Goal: Task Accomplishment & Management: Use online tool/utility

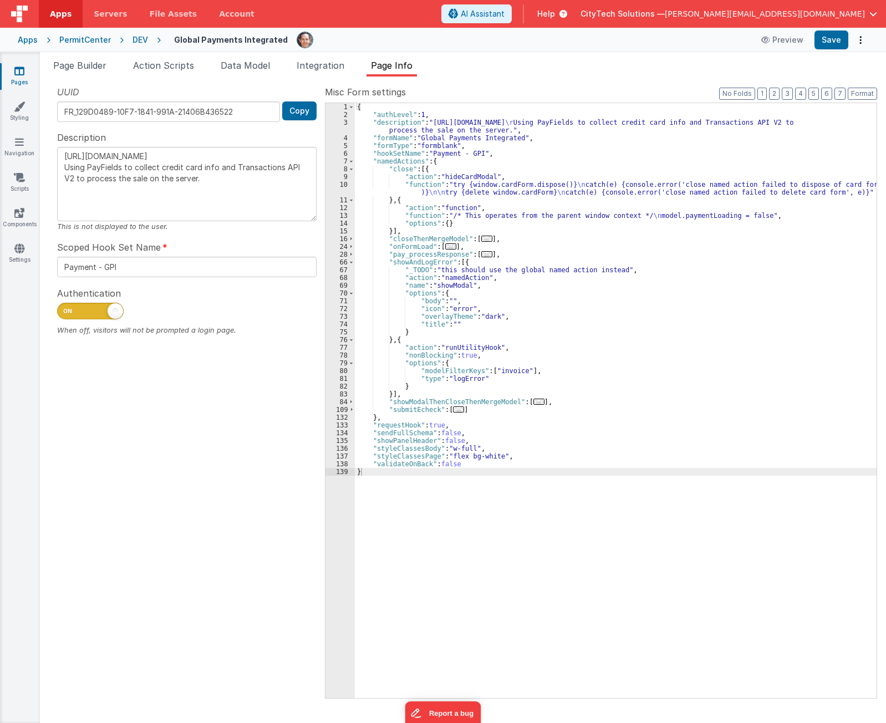
click at [134, 488] on div "UUID FR_129D0489-10F7-1841-991A-21406B436522 Copy Description [URL][DOMAIN_NAME…" at bounding box center [187, 391] width 276 height 612
click at [184, 529] on div "UUID FR_129D0489-10F7-1841-991A-21406B436522 Copy Description [URL][DOMAIN_NAME…" at bounding box center [187, 391] width 276 height 612
click at [206, 500] on div "UUID FR_129D0489-10F7-1841-991A-21406B436522 Copy Description [URL][DOMAIN_NAME…" at bounding box center [187, 391] width 276 height 612
click at [430, 264] on div "{ "authLevel" : 1 , "description" : "[URL][DOMAIN_NAME] \r Using PayFields to c…" at bounding box center [616, 408] width 522 height 611
click at [430, 264] on div "{ "authLevel" : 1 , "description" : "https://developer.globalpaymentsintegrated…" at bounding box center [616, 408] width 522 height 611
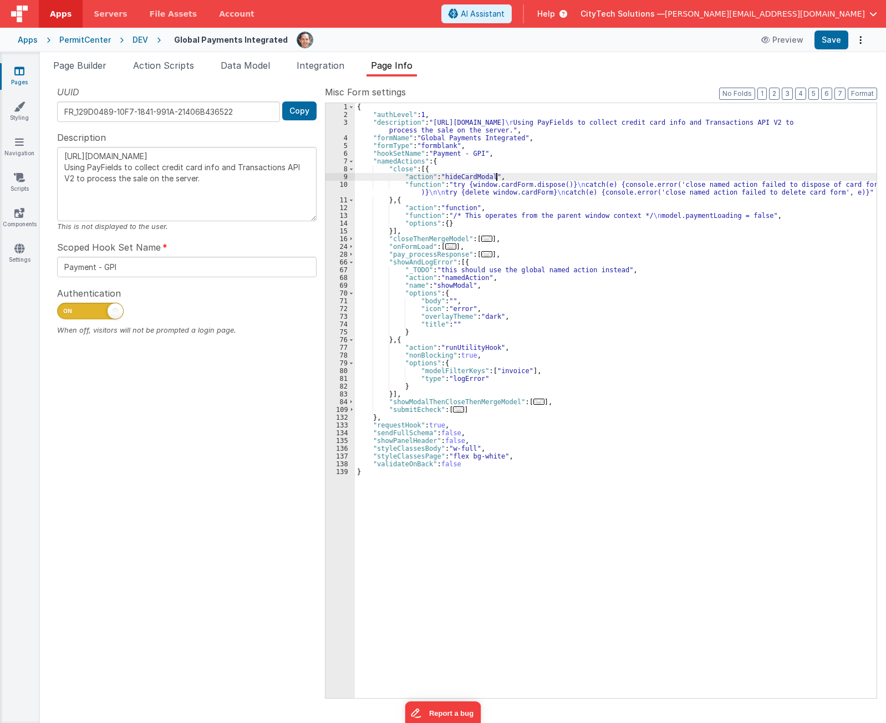
click at [500, 174] on div "{ "authLevel" : 1 , "description" : "https://developer.globalpaymentsintegrated…" at bounding box center [616, 408] width 522 height 611
click at [242, 495] on div "UUID FR_129D0489-10F7-1841-991A-21406B436522 Copy Description https://developer…" at bounding box center [187, 391] width 276 height 612
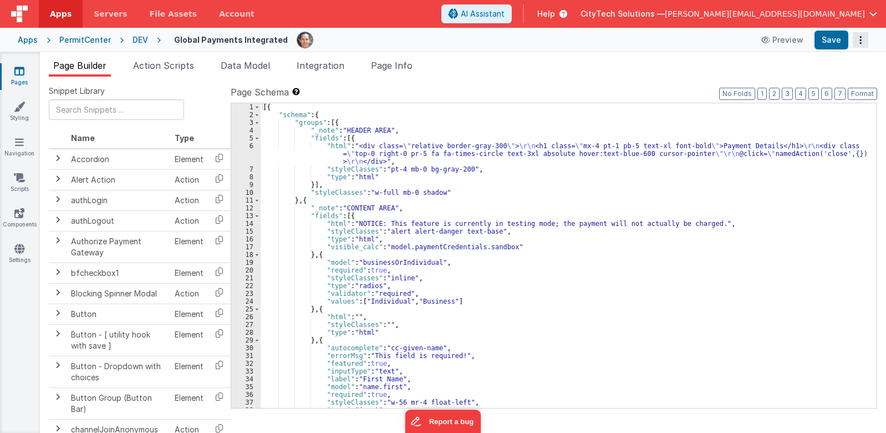
click at [868, 36] on button "Options" at bounding box center [861, 40] width 16 height 16
click at [832, 85] on link "Rollback" at bounding box center [820, 83] width 98 height 21
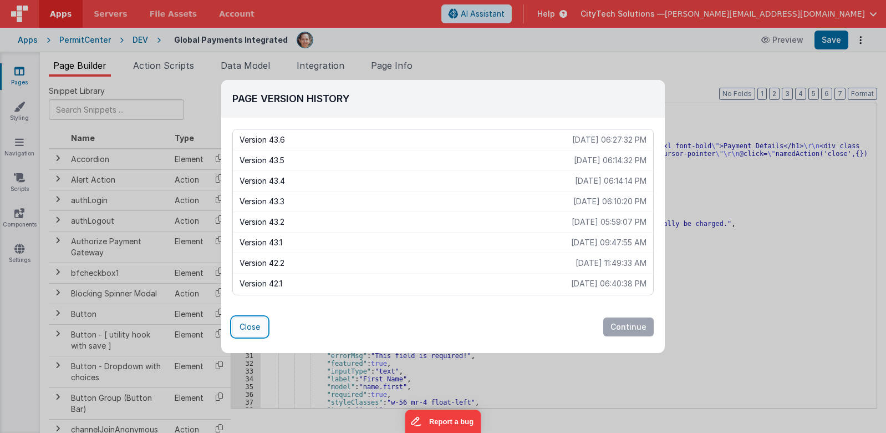
click at [248, 328] on button "Close" at bounding box center [249, 326] width 35 height 19
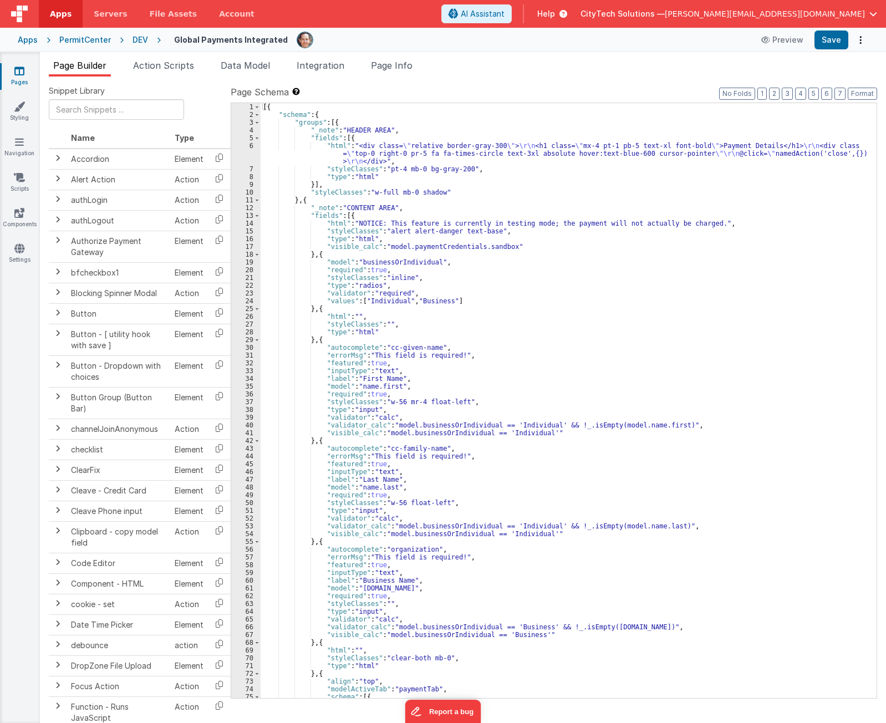
click at [663, 115] on div "[{ "schema" : { "groups" : [{ "_note" : "HEADER AREA" , "fields" : [{ "html" : …" at bounding box center [565, 408] width 608 height 611
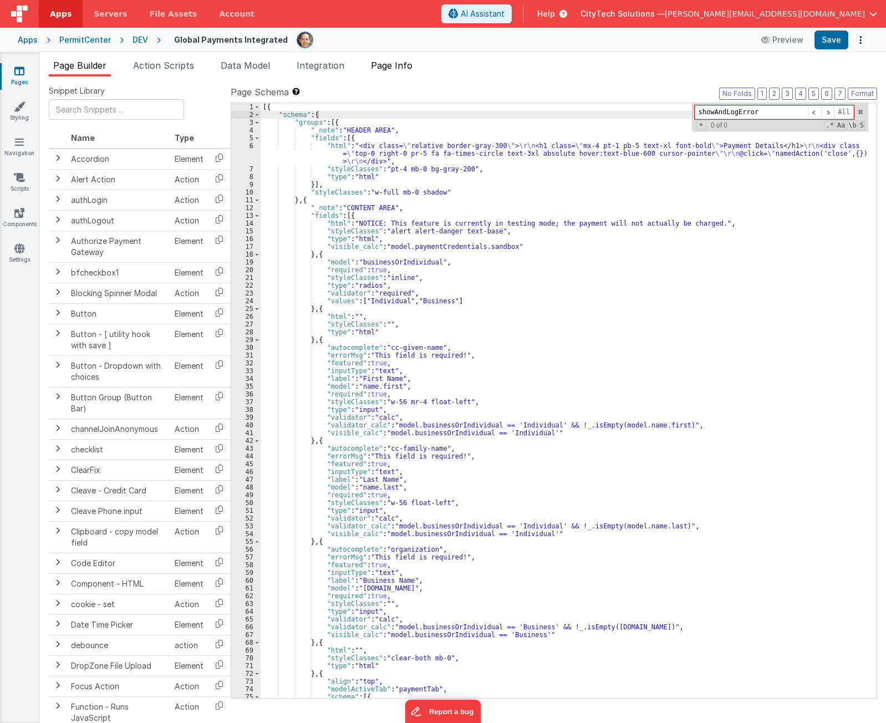
type input "showAndLogError"
drag, startPoint x: 389, startPoint y: 65, endPoint x: 404, endPoint y: 70, distance: 15.6
click at [389, 65] on span "Page Info" at bounding box center [392, 65] width 42 height 11
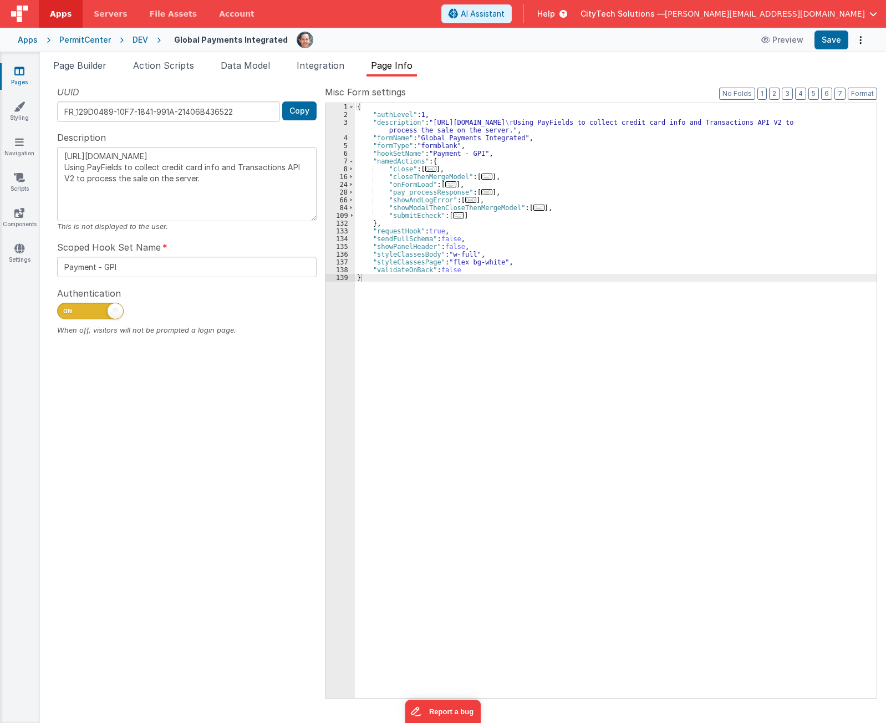
click at [616, 116] on div "{ "authLevel" : 1 , "description" : "[URL][DOMAIN_NAME] \r Using PayFields to c…" at bounding box center [616, 408] width 522 height 611
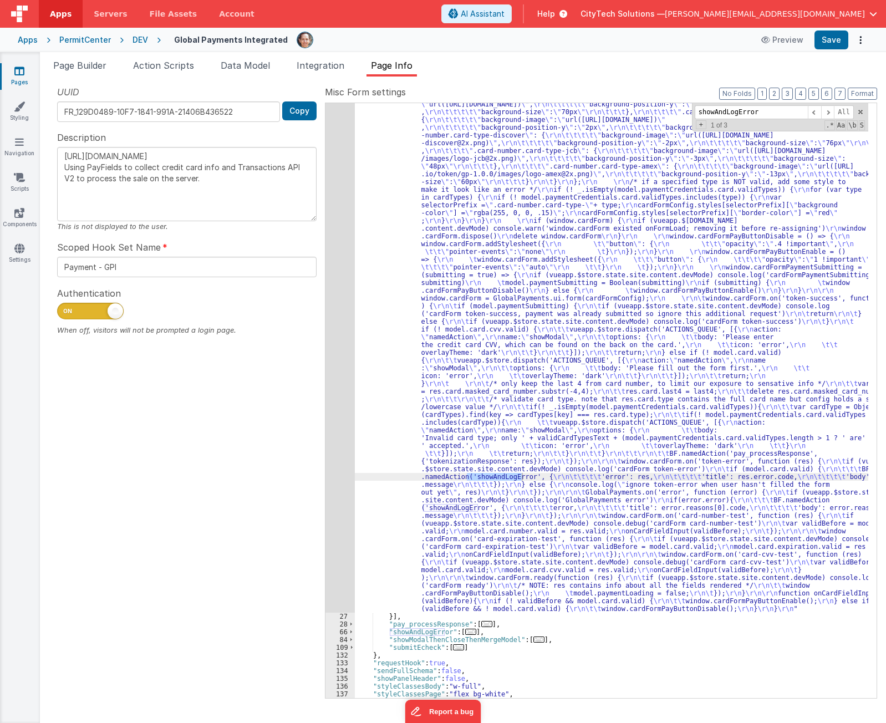
scroll to position [438, 0]
type input "showAndLogError"
click at [828, 113] on span at bounding box center [827, 112] width 13 height 14
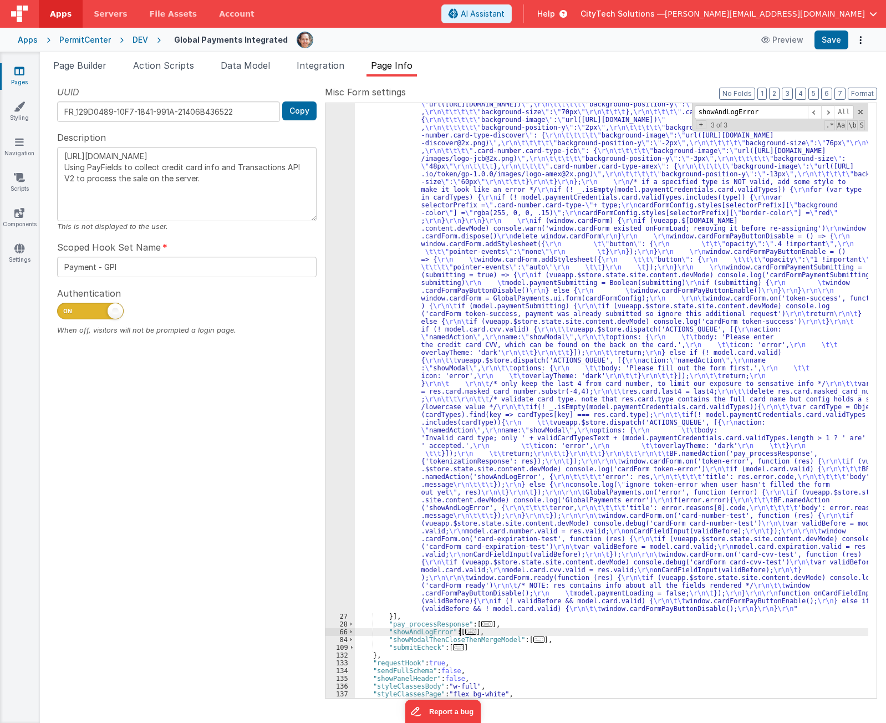
click at [468, 630] on span "..." at bounding box center [470, 632] width 11 height 6
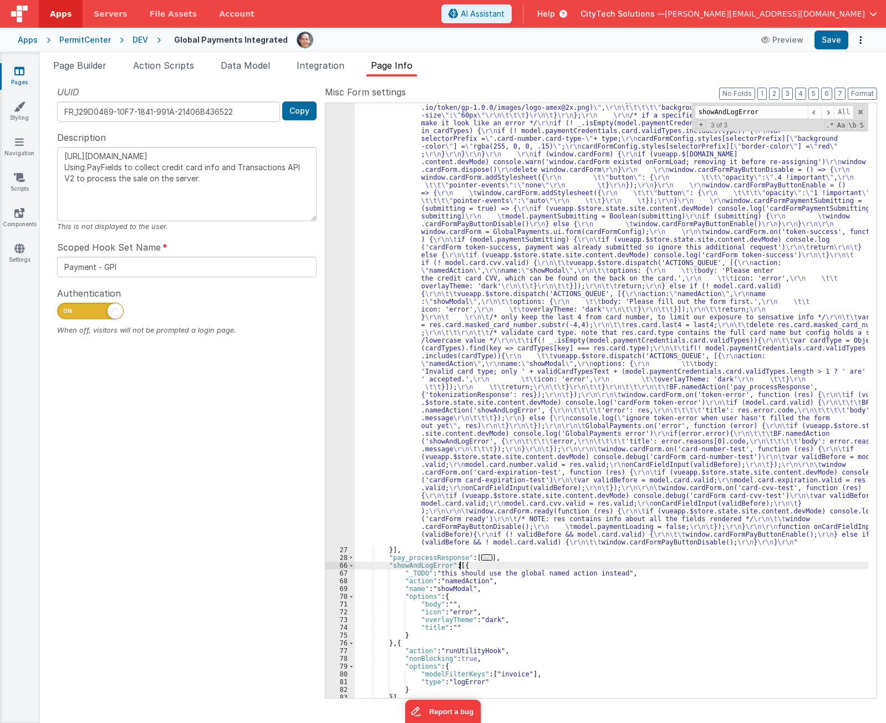
scroll to position [585, 0]
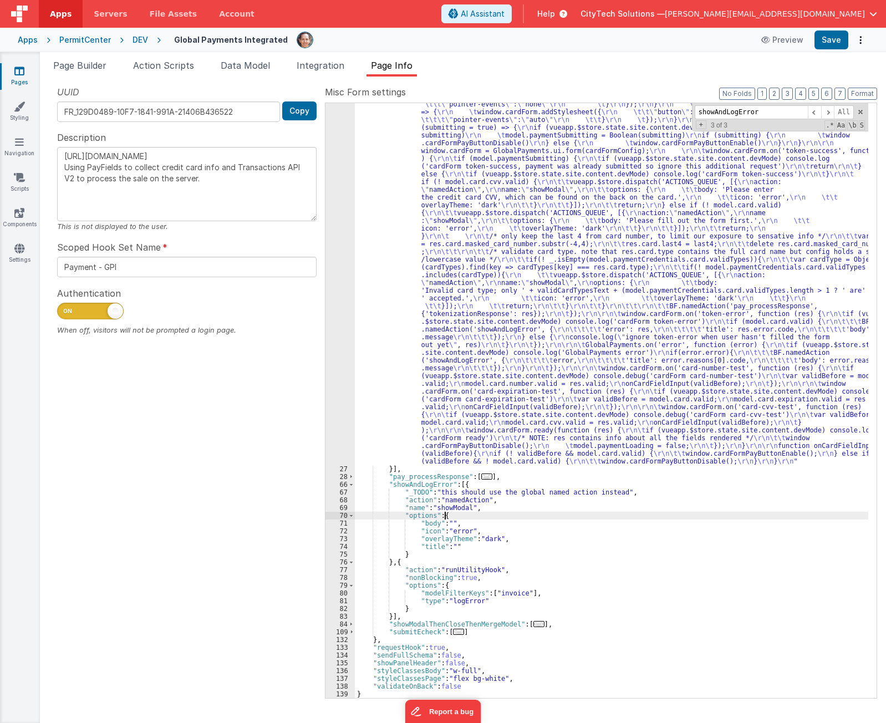
click at [492, 518] on div ""function" : "if (model.paymentCredentials.card.enabled) { \r\n if(typeof Globa…" at bounding box center [612, 339] width 514 height 1457
click at [427, 525] on div ""function" : "if (model.paymentCredentials.card.enabled) { \r\n if(typeof Globa…" at bounding box center [612, 339] width 514 height 1457
click at [451, 513] on div ""function" : "if (model.paymentCredentials.card.enabled) { \r\n if(typeof Globa…" at bounding box center [612, 339] width 514 height 1457
click at [452, 508] on div ""function" : "if (model.paymentCredentials.card.enabled) { \r\n if(typeof Globa…" at bounding box center [612, 339] width 514 height 1457
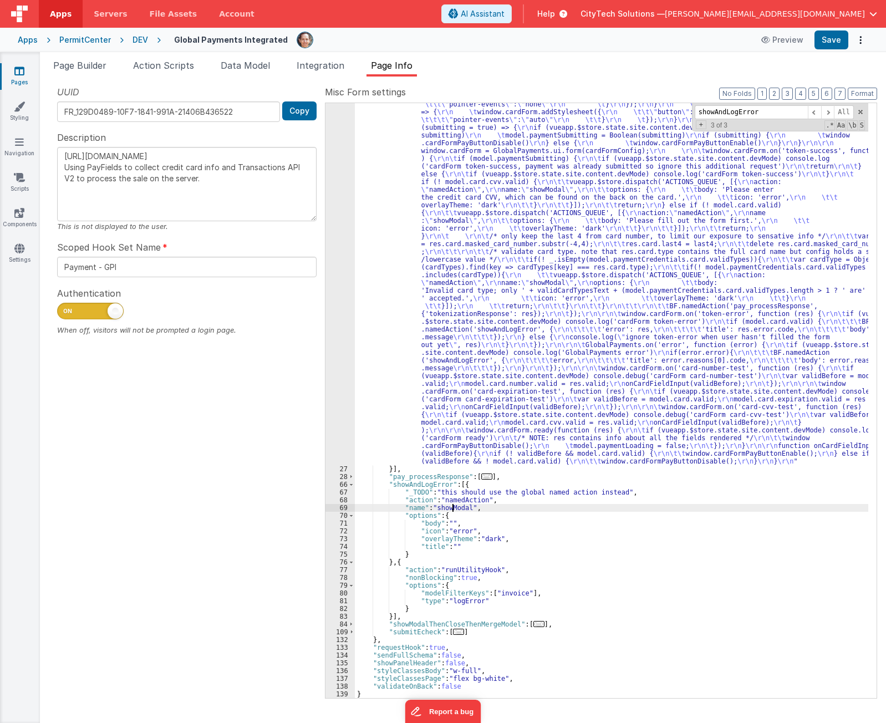
click at [452, 508] on div ""function" : "if (model.paymentCredentials.card.enabled) { \r\n if(typeof Globa…" at bounding box center [612, 339] width 514 height 1457
click at [482, 480] on span "..." at bounding box center [486, 477] width 11 height 6
click at [408, 562] on div ""function" : "if (model.paymentCredentials.card.enabled) { \r\n if(typeof Globa…" at bounding box center [612, 339] width 514 height 1457
click at [459, 516] on div ""function" : "if (model.paymentCredentials.card.enabled) { \r\n if(typeof Globa…" at bounding box center [612, 339] width 514 height 1457
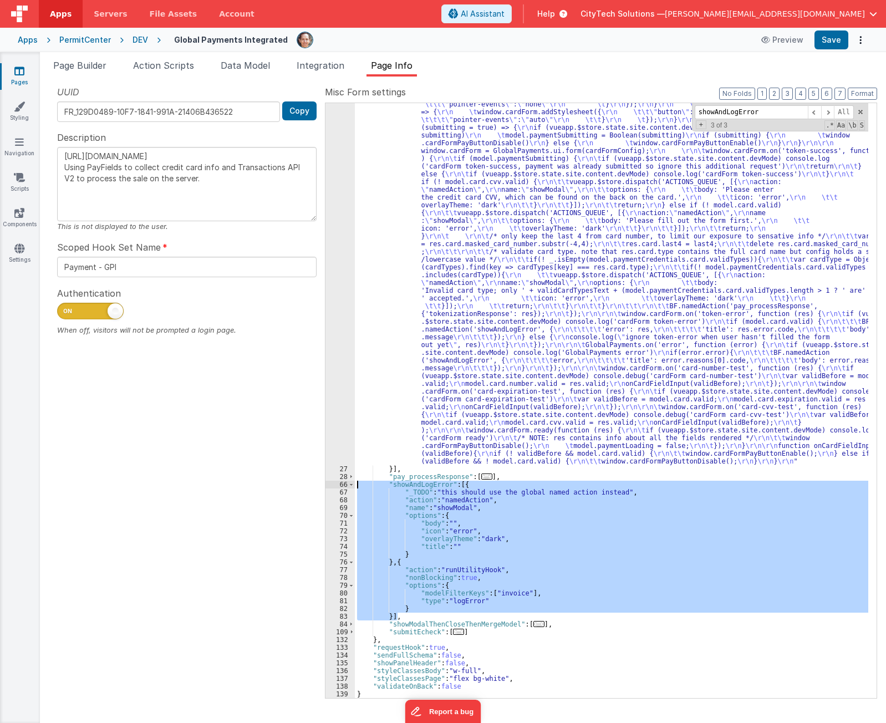
drag, startPoint x: 400, startPoint y: 616, endPoint x: 335, endPoint y: 485, distance: 145.8
click at [335, 485] on div "26 27 28 66 67 68 69 70 71 72 73 74 75 76 77 78 79 80 81 82 83 84 109 132 133 1…" at bounding box center [601, 401] width 552 height 596
click at [533, 257] on div ""function" : "if (model.paymentCredentials.card.enabled) { \r\n if(typeof Globa…" at bounding box center [612, 339] width 514 height 1457
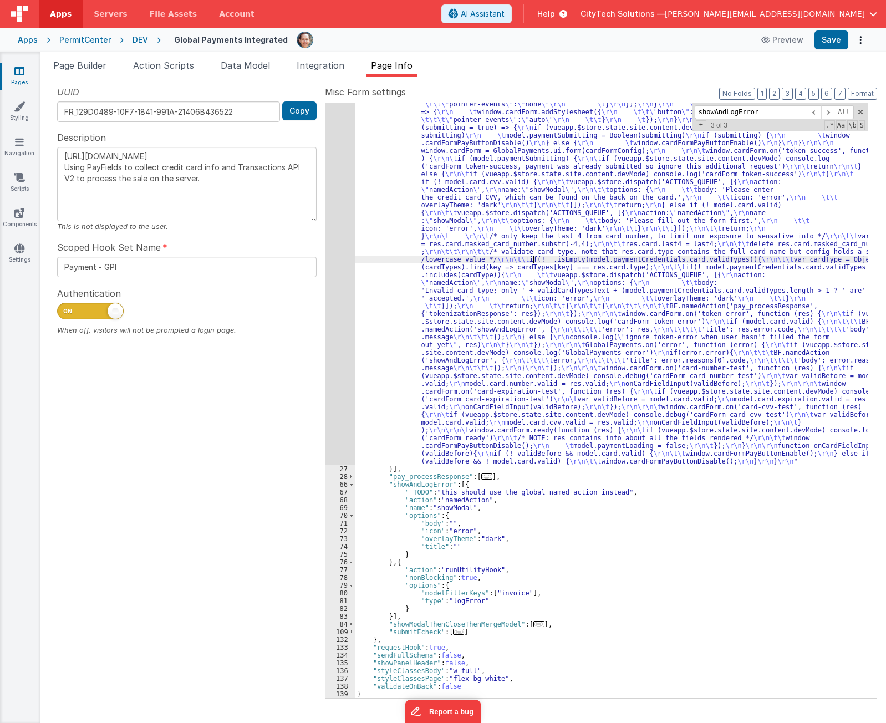
click at [333, 235] on div "26" at bounding box center [340, 38] width 29 height 854
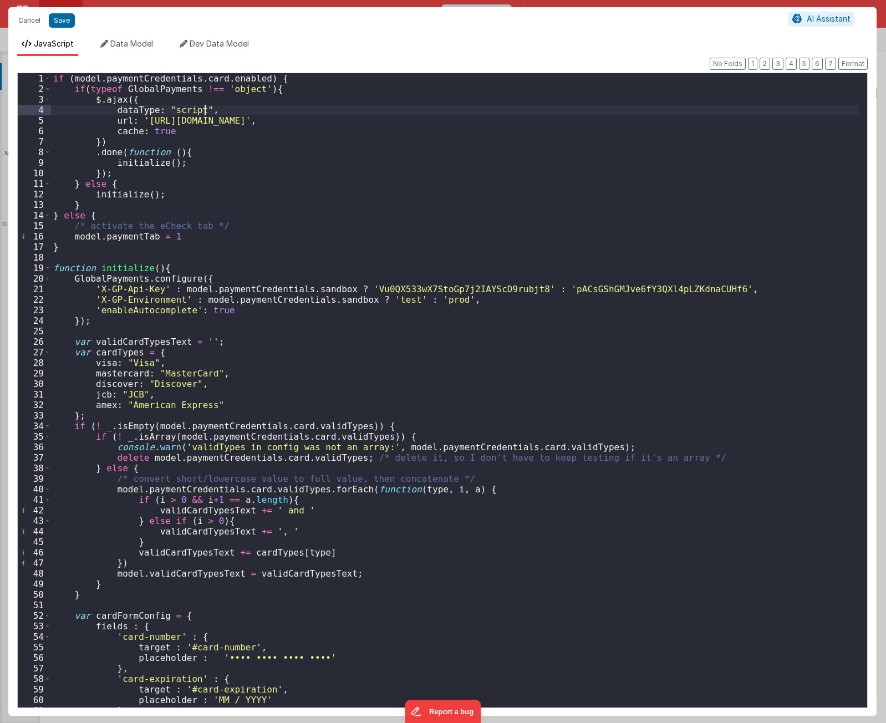
click at [588, 114] on div "if ( model . paymentCredentials . card . enabled ) { if ( typeof GlobalPayments…" at bounding box center [455, 401] width 808 height 656
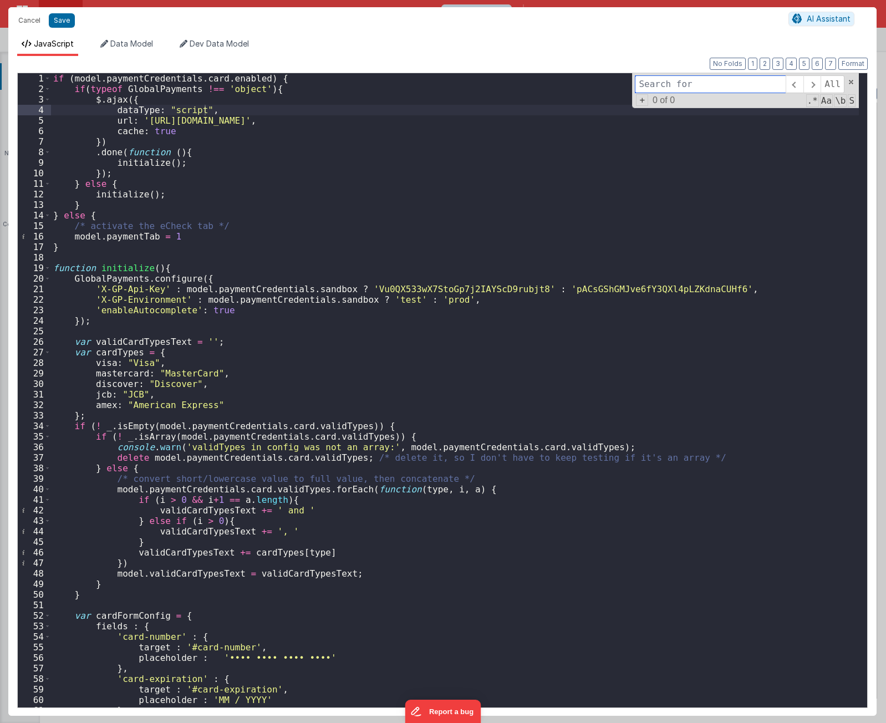
paste input "showAndLogError"
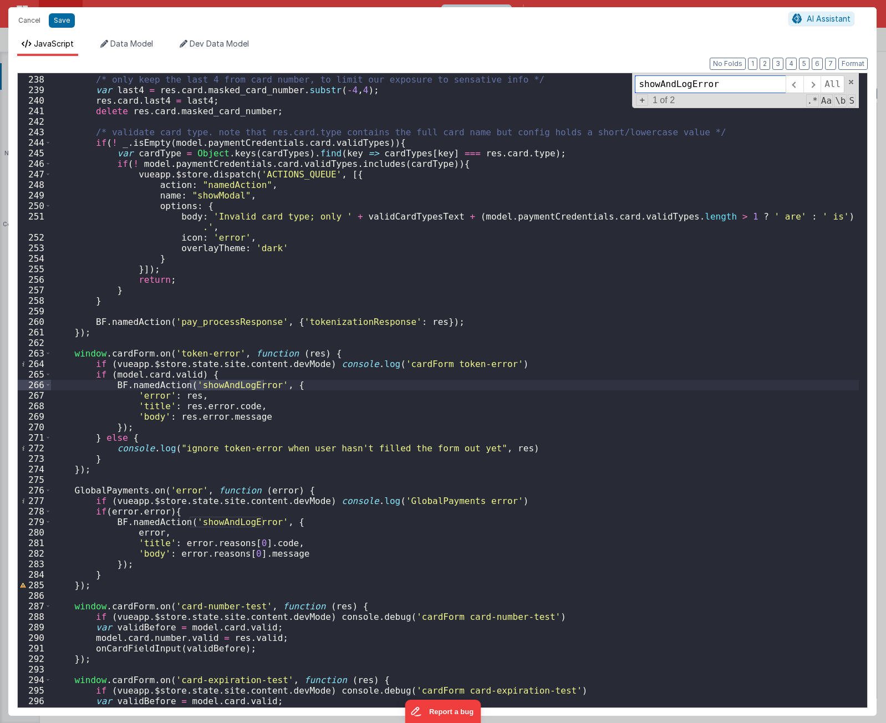
scroll to position [2496, 0]
type input "showAndLogError"
click at [813, 87] on span at bounding box center [812, 84] width 17 height 18
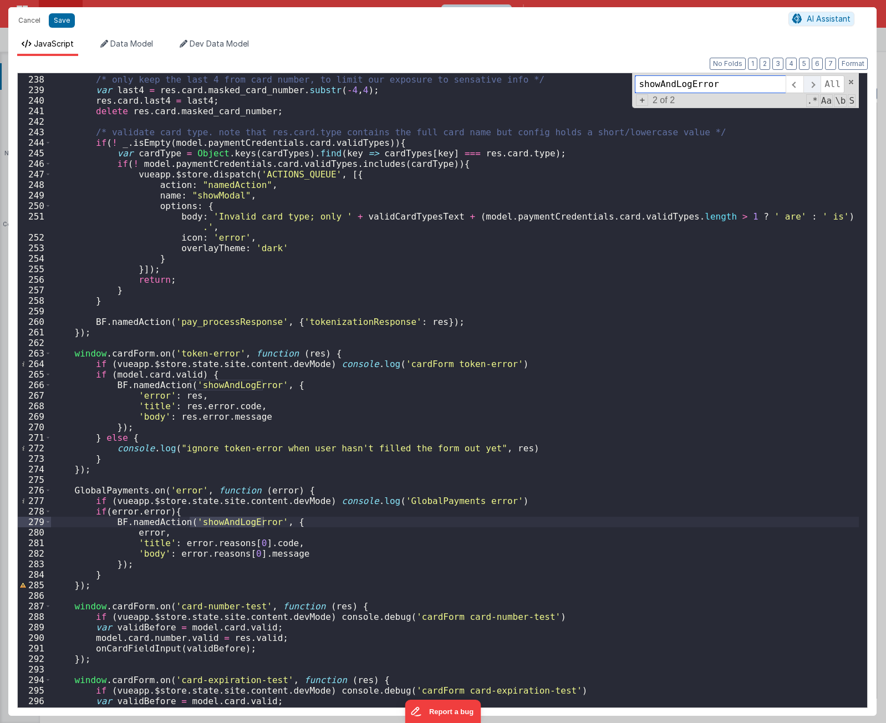
click at [813, 87] on span at bounding box center [812, 84] width 17 height 18
click at [811, 89] on span at bounding box center [812, 84] width 17 height 18
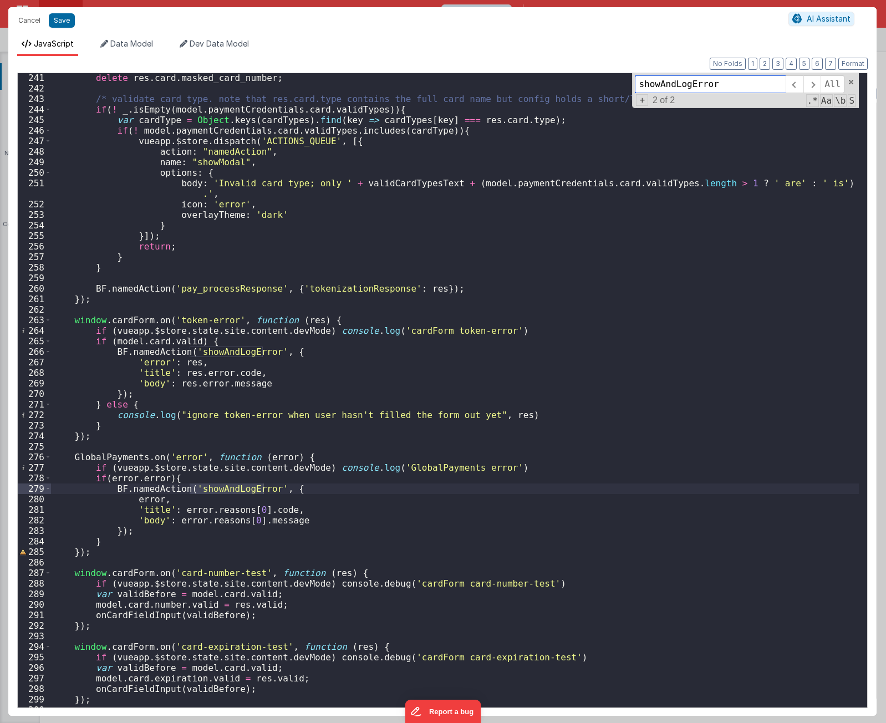
scroll to position [2563, 0]
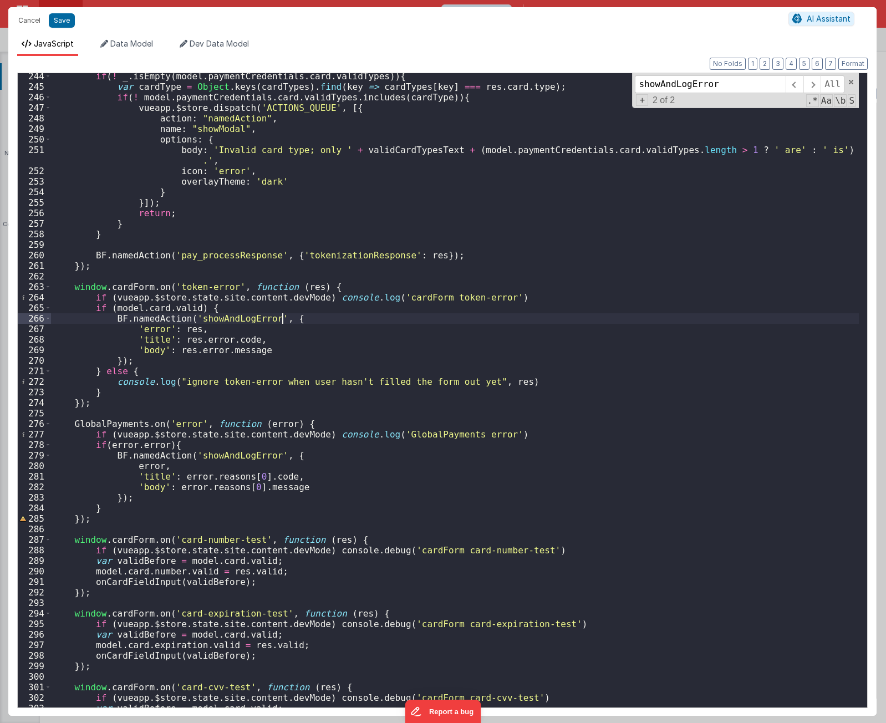
drag, startPoint x: 313, startPoint y: 318, endPoint x: 327, endPoint y: 330, distance: 17.7
click at [313, 319] on div "if ( ! _ . isEmpty ( model . paymentCredentials . card . validTypes )) { var ca…" at bounding box center [455, 399] width 808 height 656
click at [323, 303] on div "if ( ! _ . isEmpty ( model . paymentCredentials . card . validTypes )) { var ca…" at bounding box center [455, 399] width 808 height 656
click at [207, 308] on div "if ( ! _ . isEmpty ( model . paymentCredentials . card . validTypes )) { var ca…" at bounding box center [455, 399] width 808 height 656
click at [164, 373] on div "if ( ! _ . isEmpty ( model . paymentCredentials . card . validTypes )) { var ca…" at bounding box center [455, 399] width 808 height 656
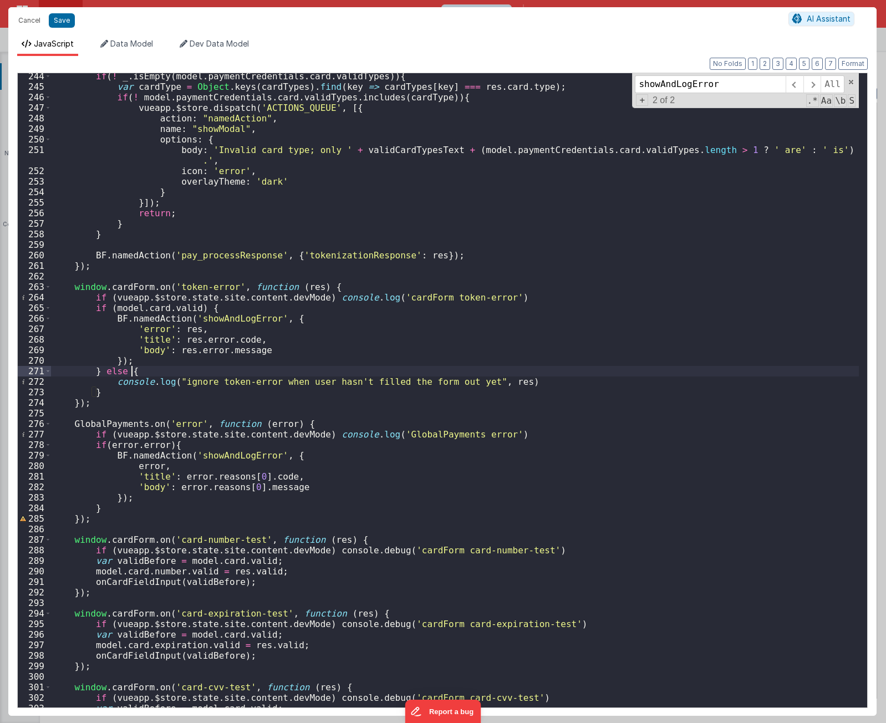
click at [314, 310] on div "if ( ! _ . isEmpty ( model . paymentCredentials . card . validTypes )) { var ca…" at bounding box center [455, 399] width 808 height 656
